Goal: Task Accomplishment & Management: Complete application form

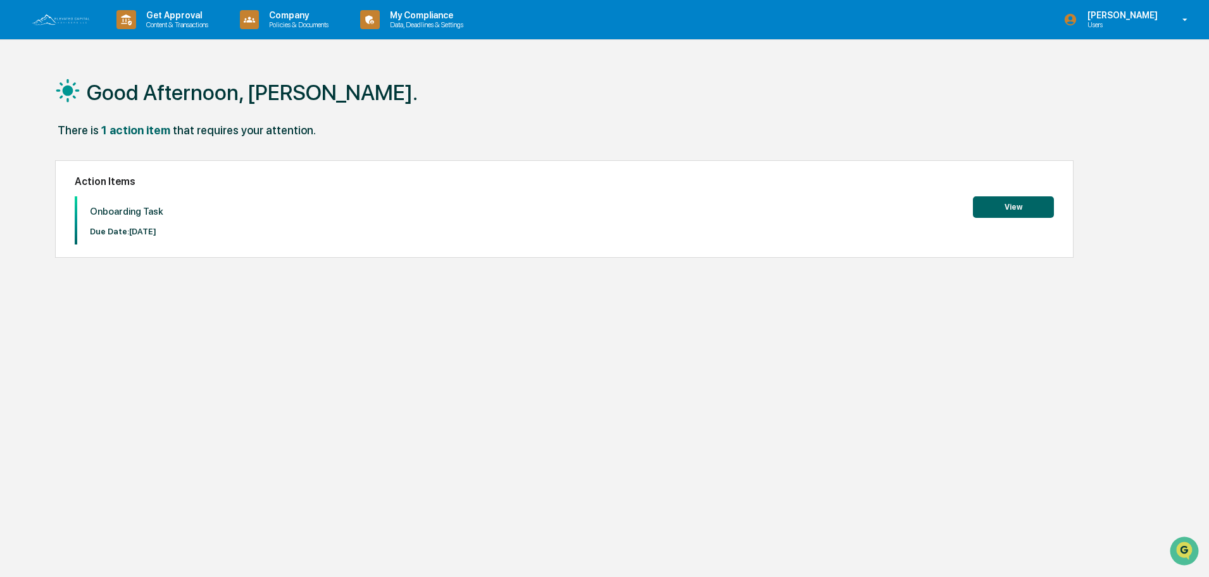
click at [991, 203] on button "View" at bounding box center [1013, 207] width 81 height 22
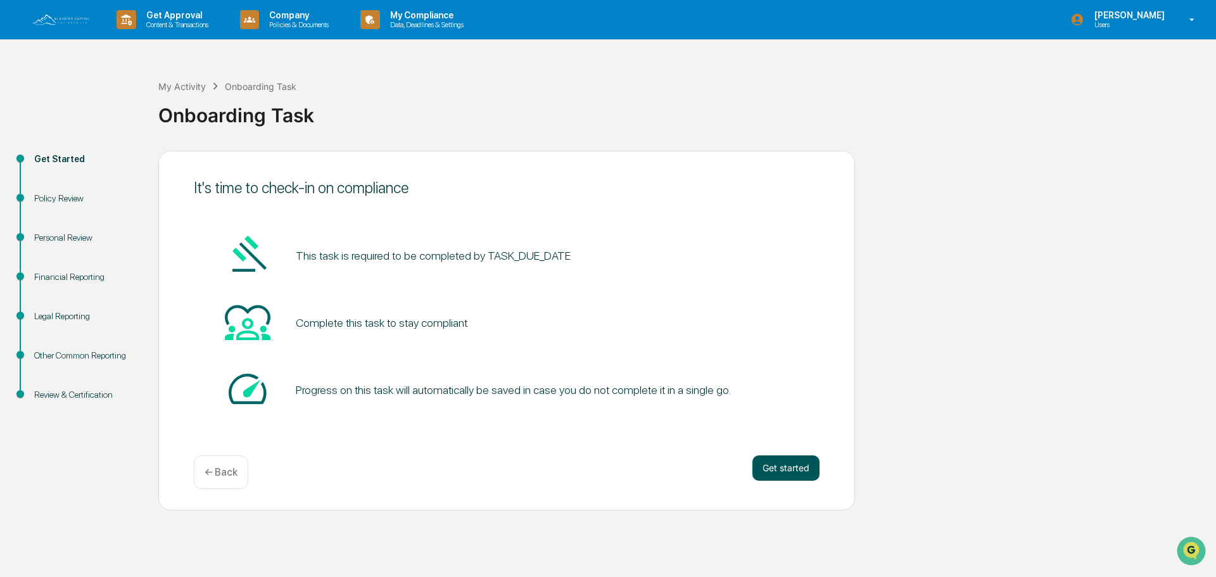
click at [787, 465] on button "Get started" at bounding box center [785, 467] width 67 height 25
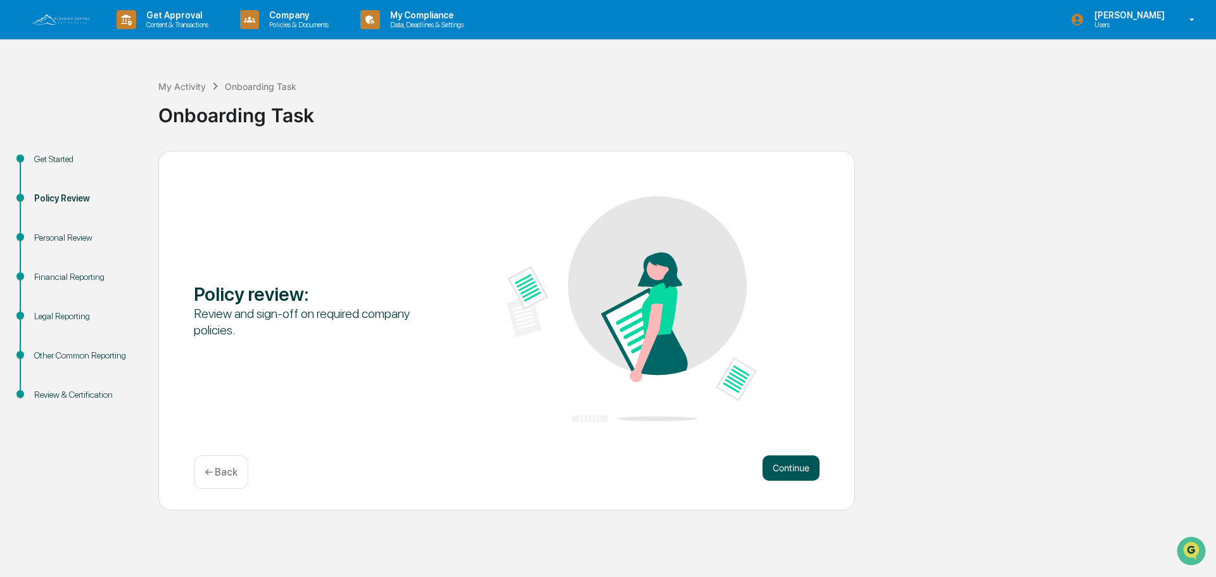
click at [778, 462] on button "Continue" at bounding box center [790, 467] width 57 height 25
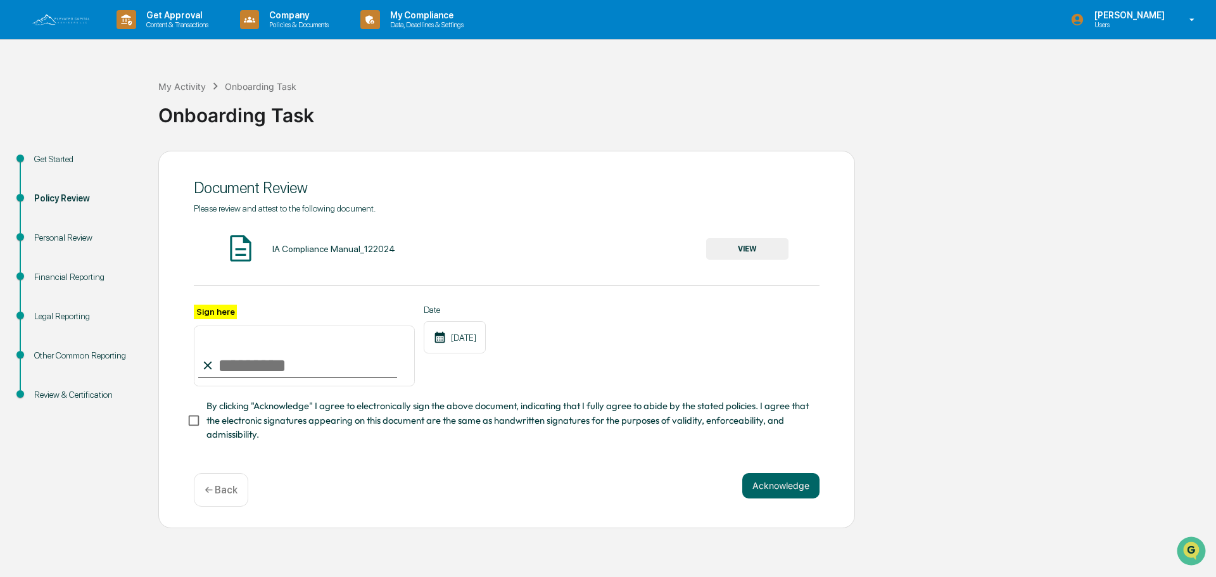
click at [778, 251] on button "VIEW" at bounding box center [747, 249] width 82 height 22
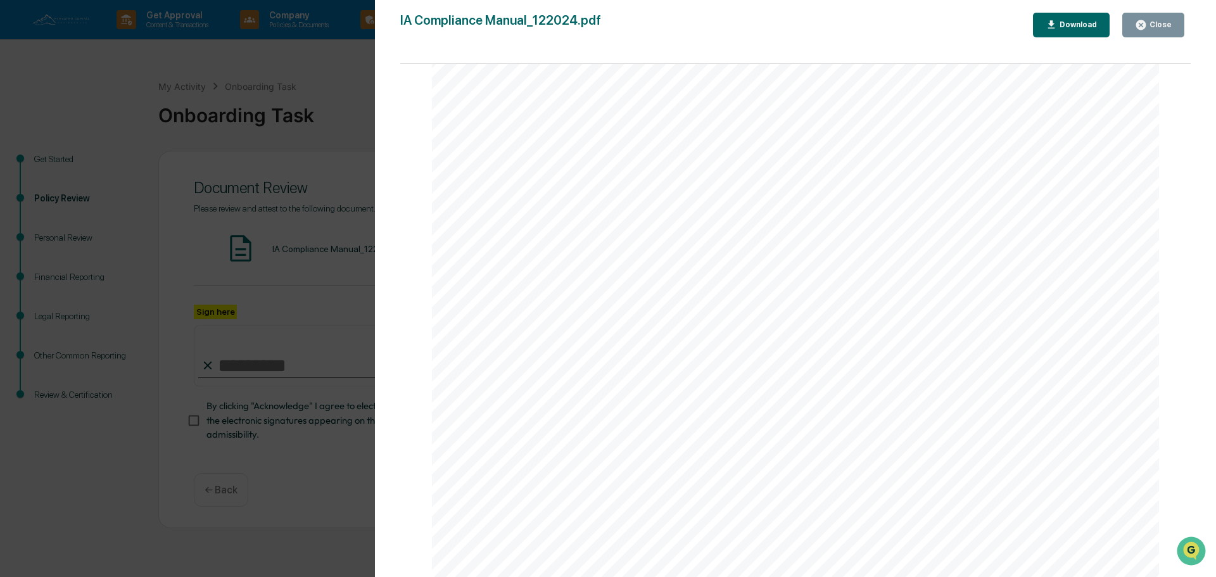
scroll to position [7027, 0]
click at [1053, 23] on icon "button" at bounding box center [1051, 25] width 12 height 12
click at [1154, 28] on div "Close" at bounding box center [1159, 24] width 25 height 9
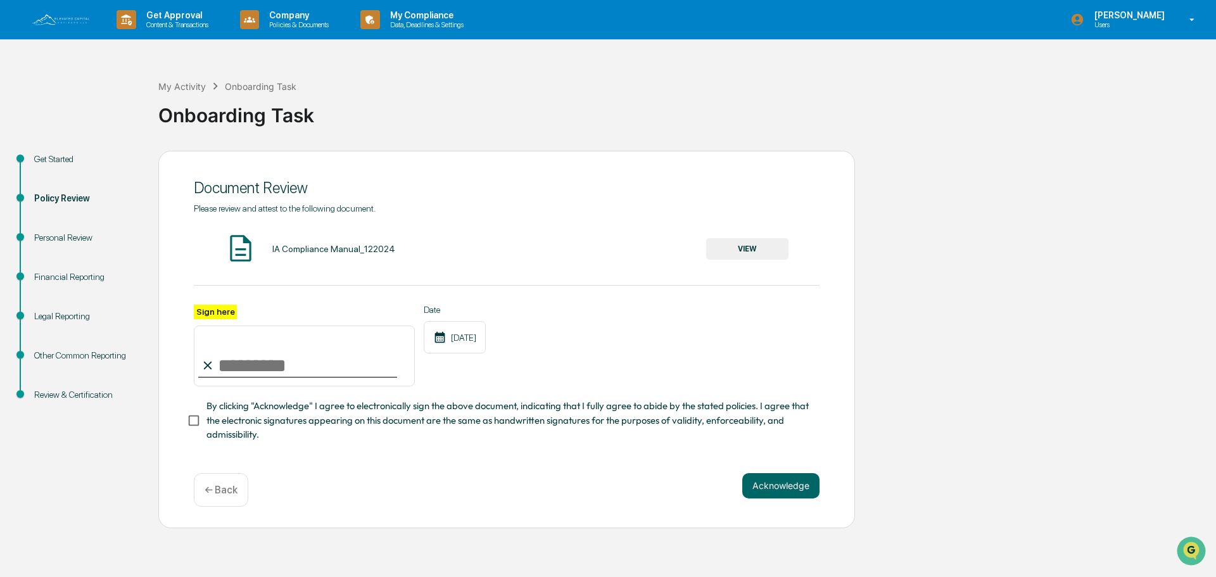
click at [242, 372] on input "Sign here" at bounding box center [304, 355] width 221 height 61
type input "**********"
click at [757, 488] on button "Acknowledge" at bounding box center [780, 485] width 77 height 25
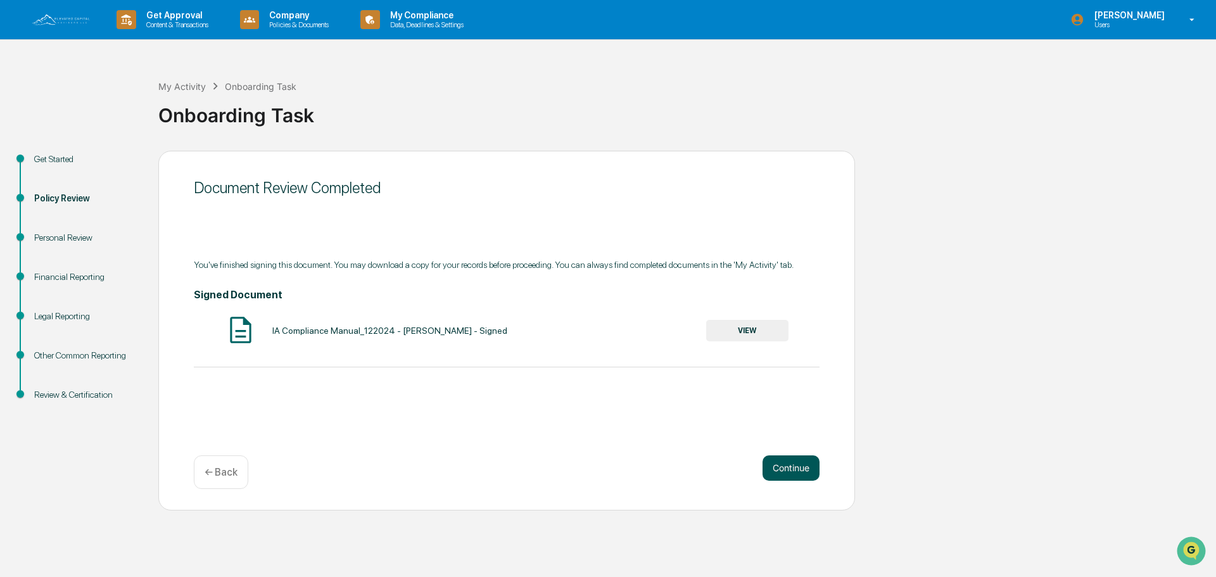
click at [776, 460] on button "Continue" at bounding box center [790, 467] width 57 height 25
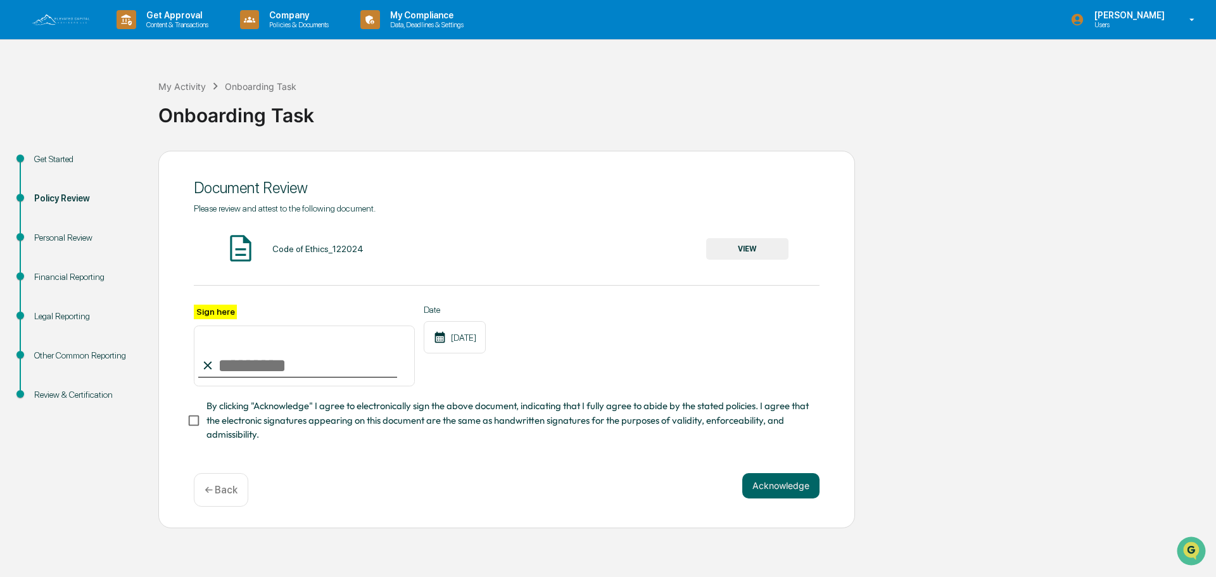
click at [752, 246] on button "VIEW" at bounding box center [747, 249] width 82 height 22
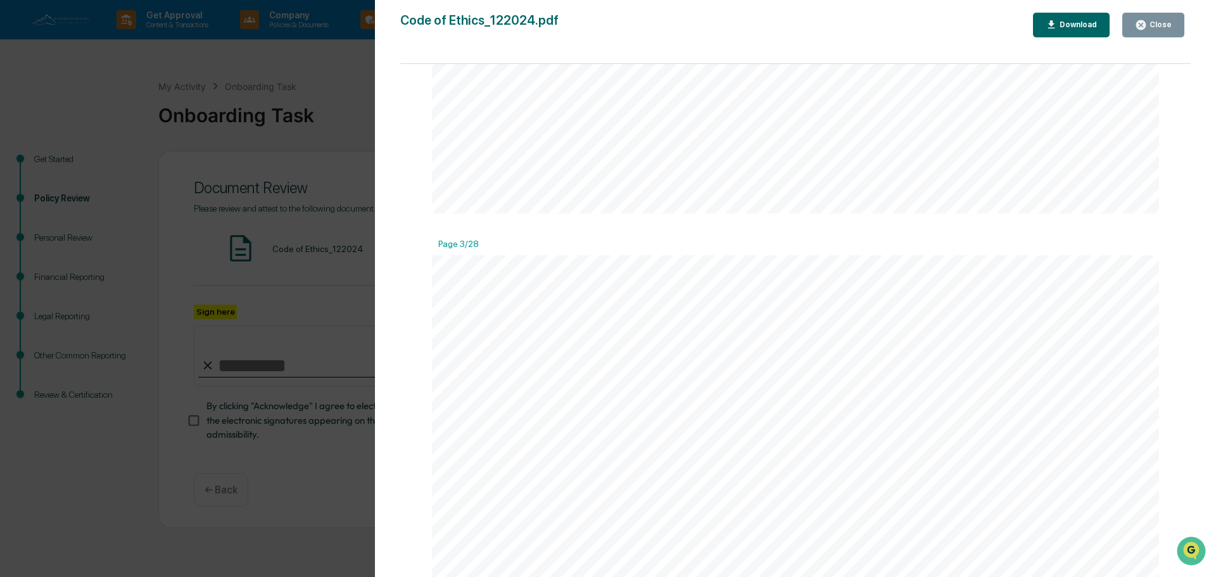
scroll to position [1963, 0]
click at [1062, 23] on div "Download" at bounding box center [1077, 24] width 40 height 9
click at [1173, 30] on button "Close" at bounding box center [1153, 25] width 62 height 25
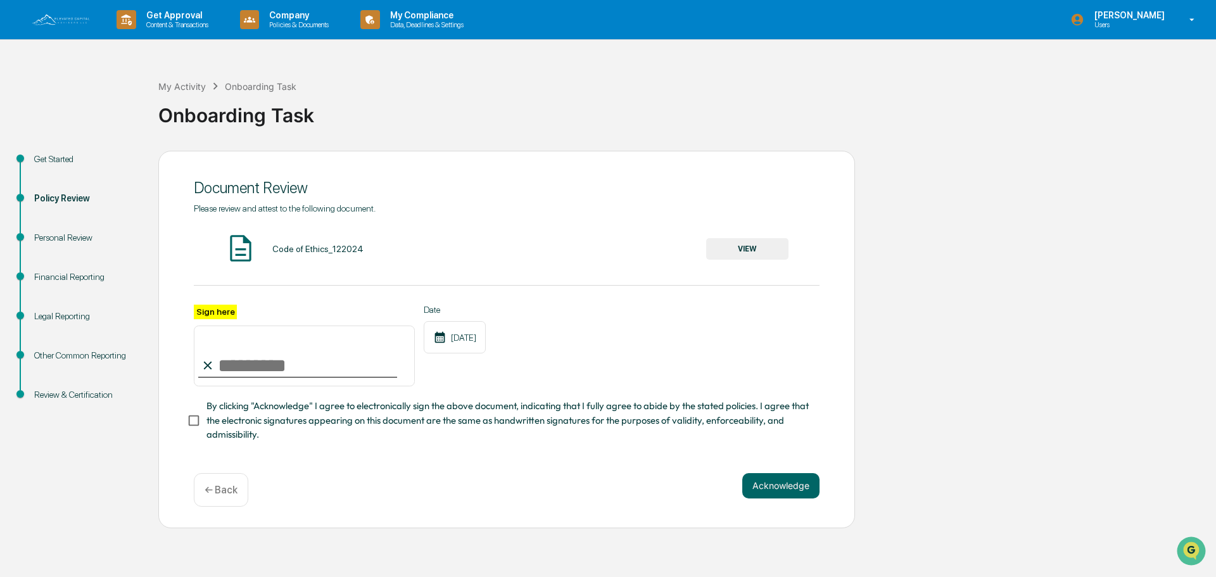
click at [240, 368] on input "Sign here" at bounding box center [304, 355] width 221 height 61
type input "**********"
click at [770, 493] on button "Acknowledge" at bounding box center [780, 485] width 77 height 25
